Goal: Task Accomplishment & Management: Use online tool/utility

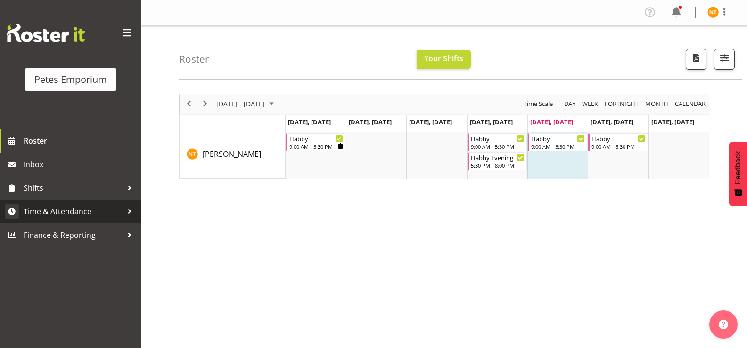
click at [43, 210] on span "Time & Attendance" at bounding box center [73, 212] width 99 height 14
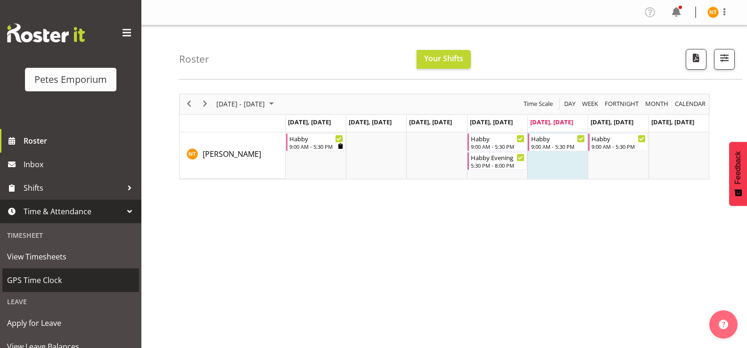
click at [34, 279] on span "GPS Time Clock" at bounding box center [70, 280] width 127 height 14
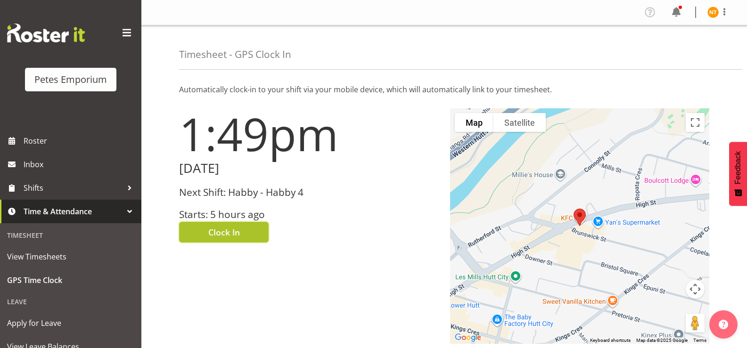
click at [223, 234] on span "Clock In" at bounding box center [224, 232] width 32 height 12
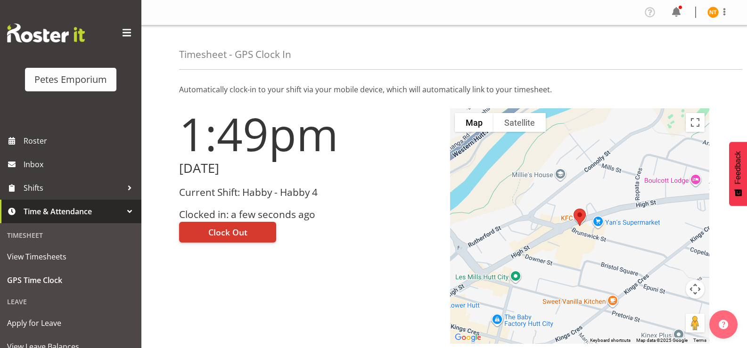
click at [714, 13] on img at bounding box center [713, 12] width 11 height 11
click at [663, 52] on link "Log Out" at bounding box center [685, 49] width 91 height 17
